Goal: Transaction & Acquisition: Purchase product/service

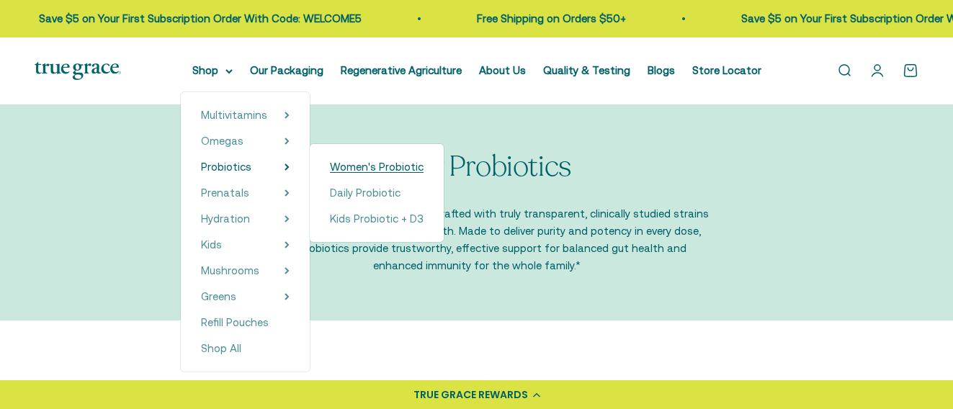
click at [348, 166] on span "Women's Probiotic" at bounding box center [377, 167] width 94 height 12
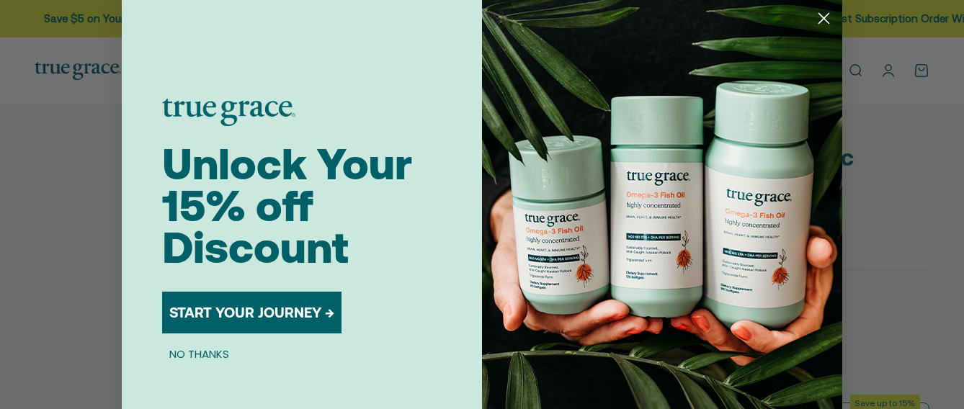
select select "3"
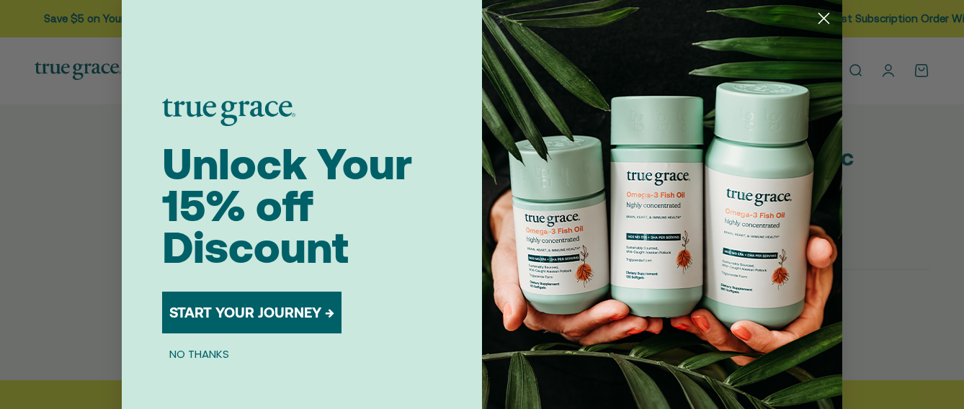
click at [819, 20] on icon "Close dialog" at bounding box center [824, 19] width 10 height 10
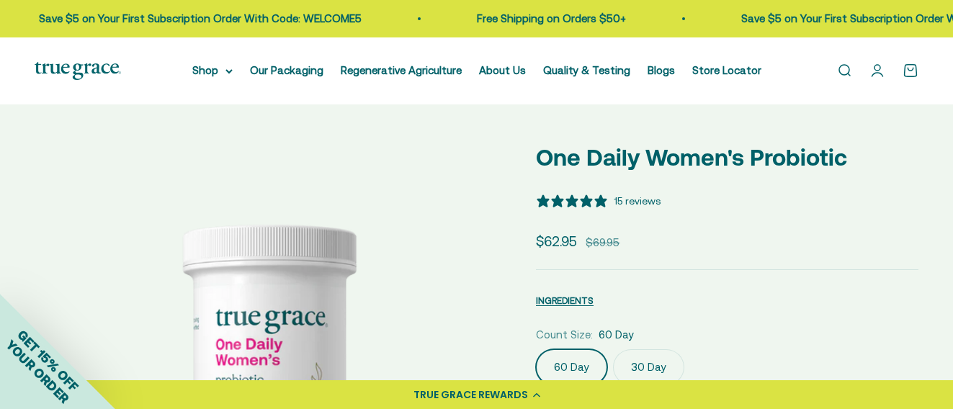
click at [651, 364] on label "30 Day" at bounding box center [648, 368] width 71 height 36
click at [536, 350] on input "30 Day" at bounding box center [535, 349] width 1 height 1
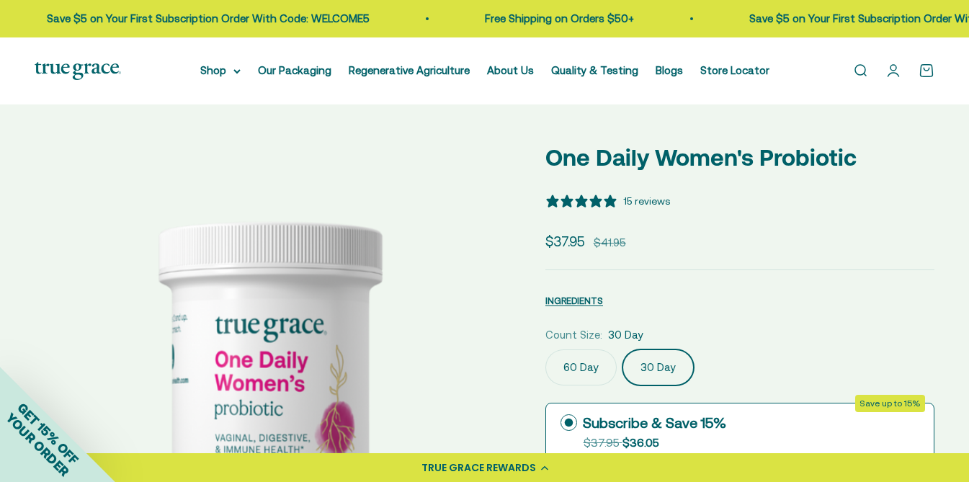
scroll to position [0, 484]
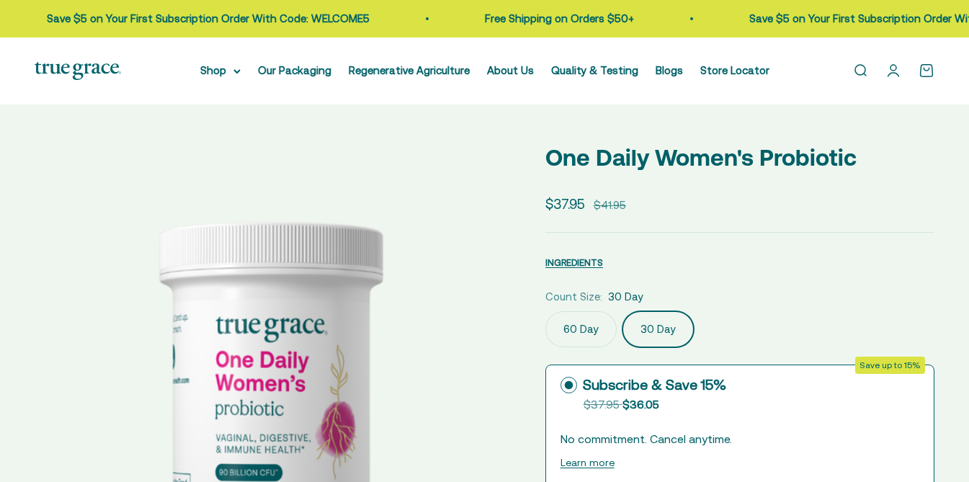
select select "3"
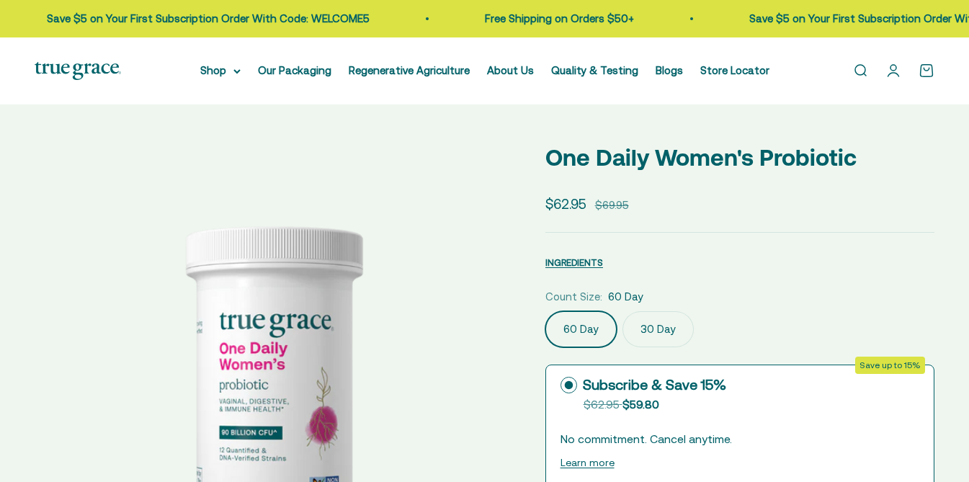
select select "3"
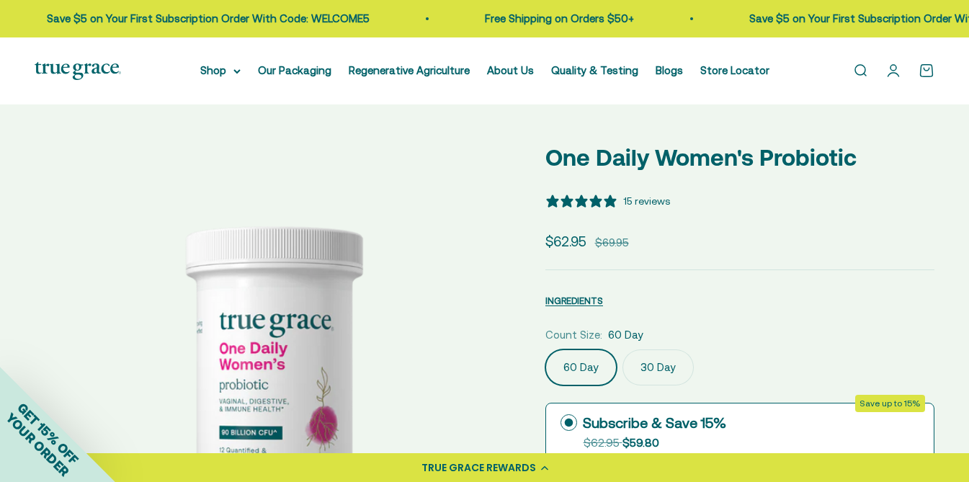
drag, startPoint x: 668, startPoint y: 365, endPoint x: 888, endPoint y: 220, distance: 263.6
click at [670, 365] on label "30 Day" at bounding box center [658, 368] width 71 height 36
click at [546, 350] on input "30 Day" at bounding box center [545, 349] width 1 height 1
